Goal: Task Accomplishment & Management: Complete application form

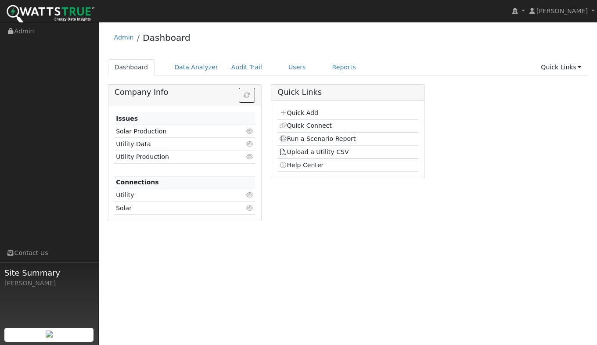
click at [304, 113] on link "Quick Add" at bounding box center [298, 112] width 39 height 7
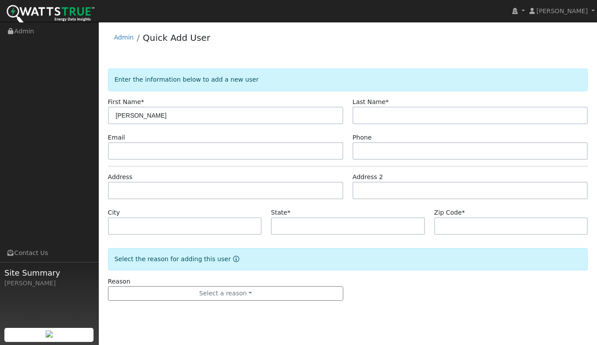
type input "[PERSON_NAME]"
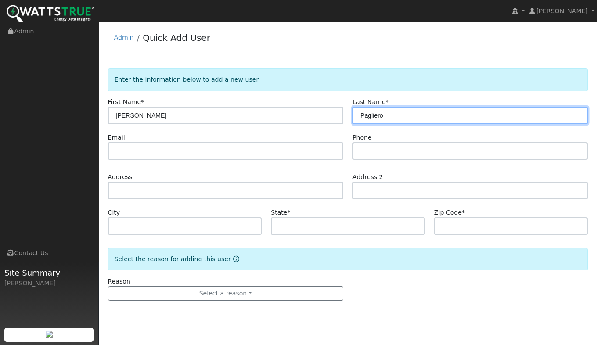
type input "Pagliero"
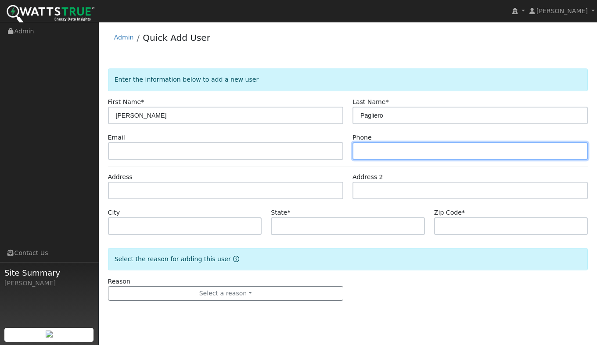
click at [386, 152] on input "text" at bounding box center [470, 151] width 235 height 18
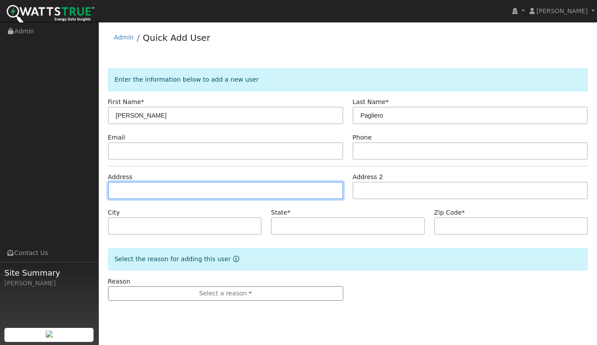
click at [166, 184] on input "text" at bounding box center [225, 191] width 235 height 18
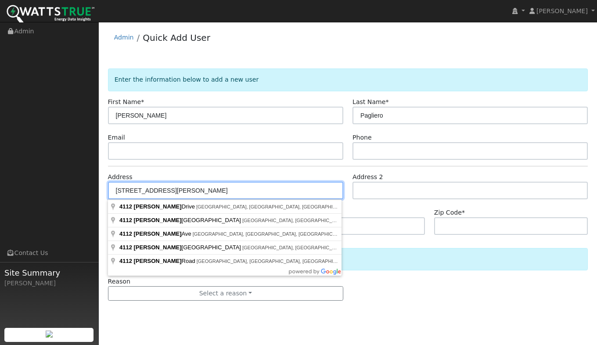
type input "4112 Beasley Drive"
type input "Cameron Park"
type input "CA"
type input "95682"
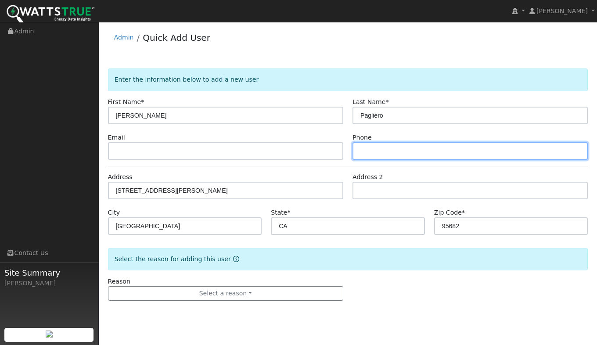
click at [376, 150] on input "text" at bounding box center [470, 151] width 235 height 18
click at [383, 151] on input "916803285" at bounding box center [470, 151] width 235 height 18
click at [394, 148] on input "916803185" at bounding box center [470, 151] width 235 height 18
type input "9168031852"
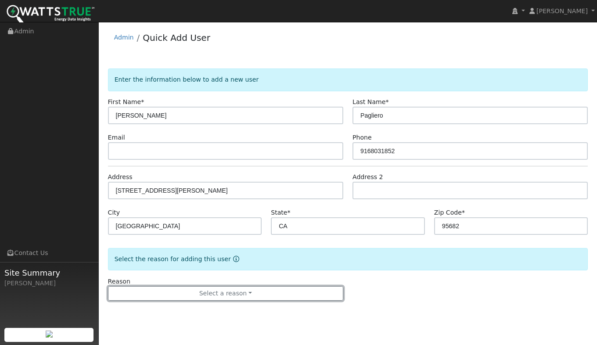
click at [218, 293] on button "Select a reason" at bounding box center [225, 293] width 235 height 15
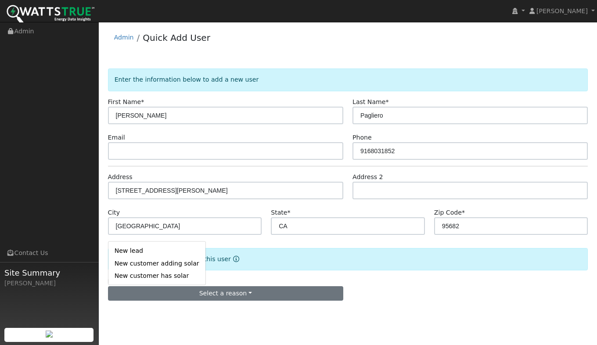
click at [129, 251] on link "New lead" at bounding box center [156, 251] width 97 height 12
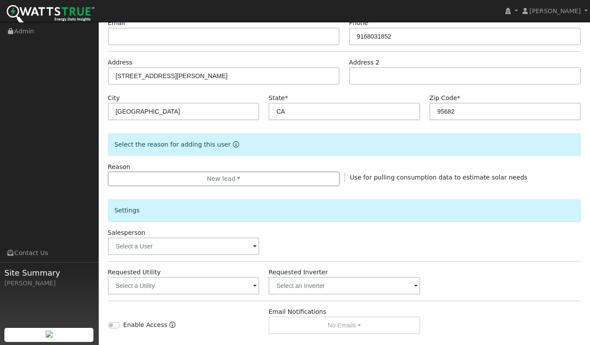
scroll to position [220, 0]
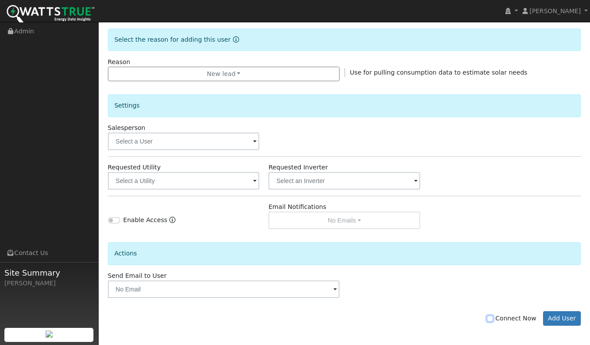
click at [493, 317] on input "Connect Now" at bounding box center [490, 319] width 6 height 6
checkbox input "true"
click at [559, 322] on button "Add User" at bounding box center [563, 318] width 38 height 15
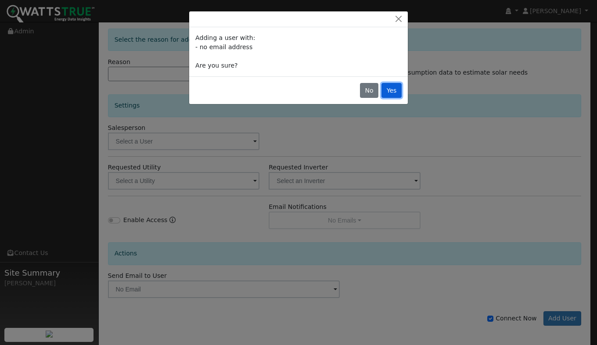
click at [391, 91] on button "Yes" at bounding box center [392, 90] width 20 height 15
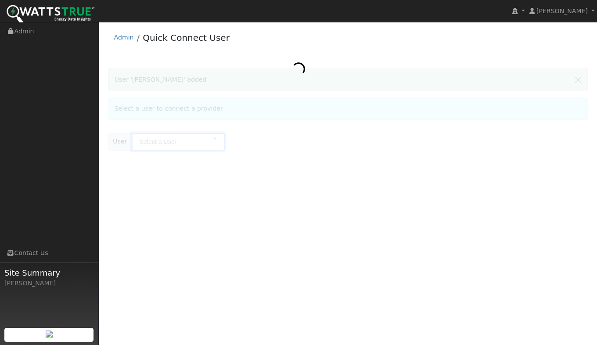
type input "John Pagliero"
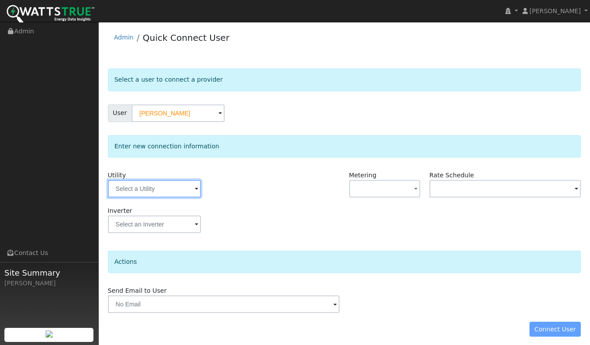
click at [133, 190] on input "text" at bounding box center [154, 189] width 93 height 18
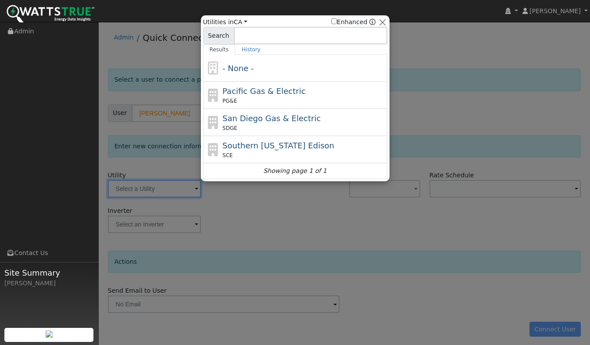
click at [260, 92] on span "Pacific Gas & Electric" at bounding box center [264, 90] width 83 height 9
type input "PG&E"
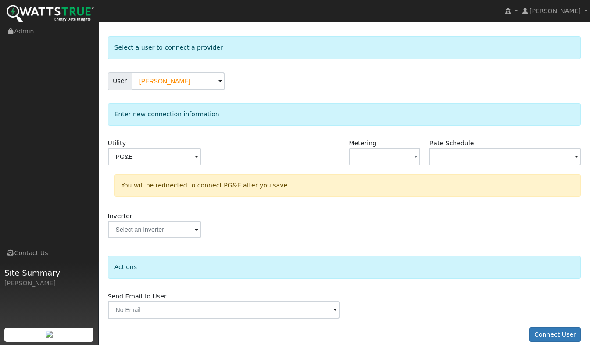
scroll to position [42, 0]
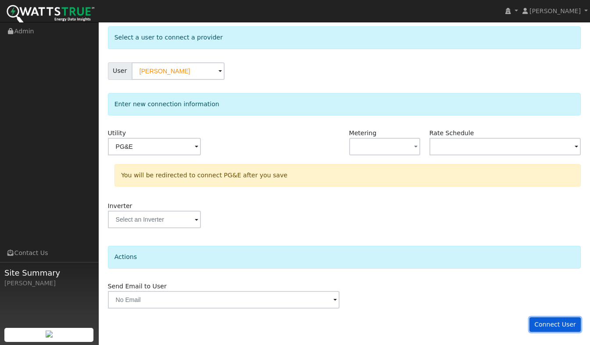
click at [556, 324] on button "Connect User" at bounding box center [556, 324] width 52 height 15
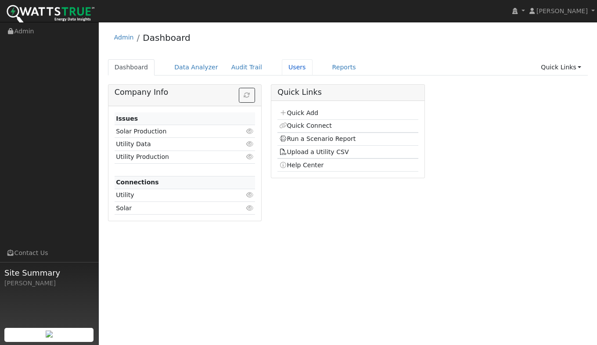
click at [282, 67] on link "Users" at bounding box center [297, 67] width 31 height 16
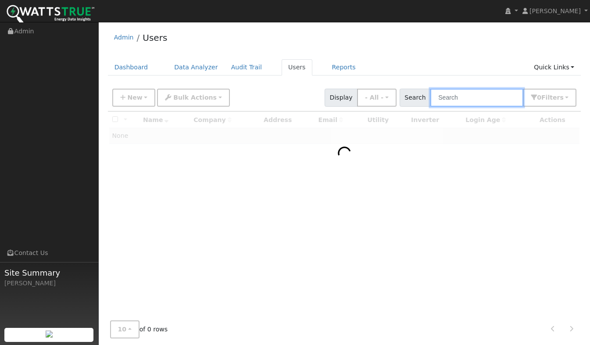
click at [464, 99] on input "text" at bounding box center [477, 98] width 93 height 18
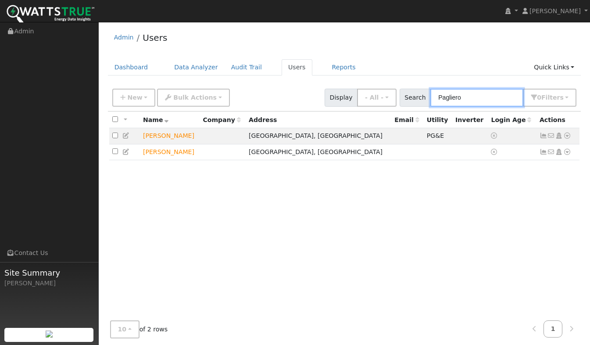
type input "Pagliero"
click at [565, 137] on icon at bounding box center [568, 136] width 8 height 6
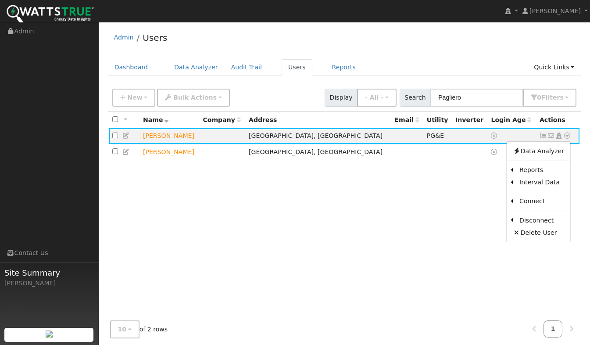
click at [408, 184] on div "All None All on page None on page Name Company Address Email Utility Inverter L…" at bounding box center [345, 215] width 474 height 207
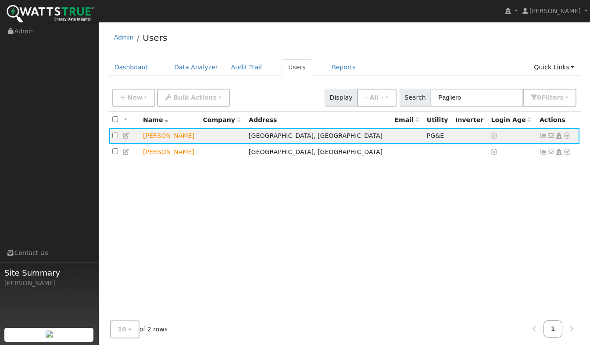
click at [564, 138] on icon at bounding box center [568, 136] width 8 height 6
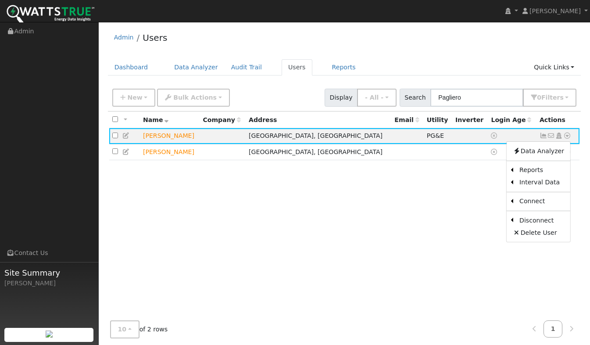
click at [0, 0] on link "Scenario" at bounding box center [0, 0] width 0 height 0
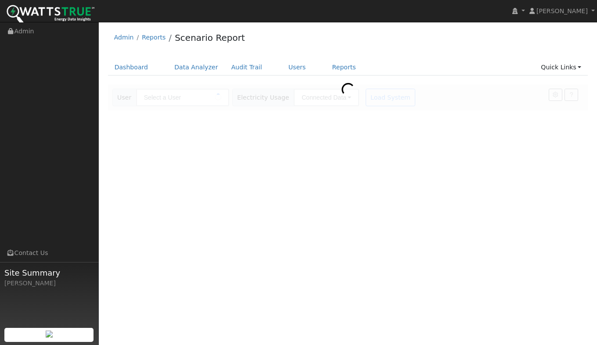
type input "[PERSON_NAME]"
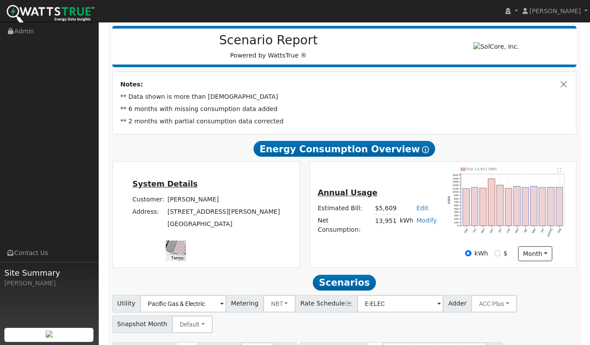
scroll to position [132, 0]
